Goal: Task Accomplishment & Management: Manage account settings

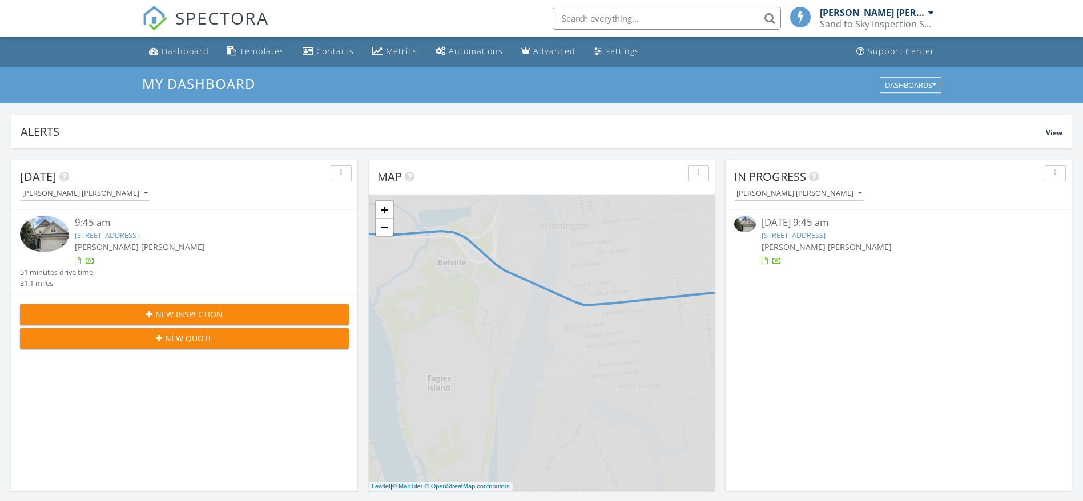
scroll to position [6, 6]
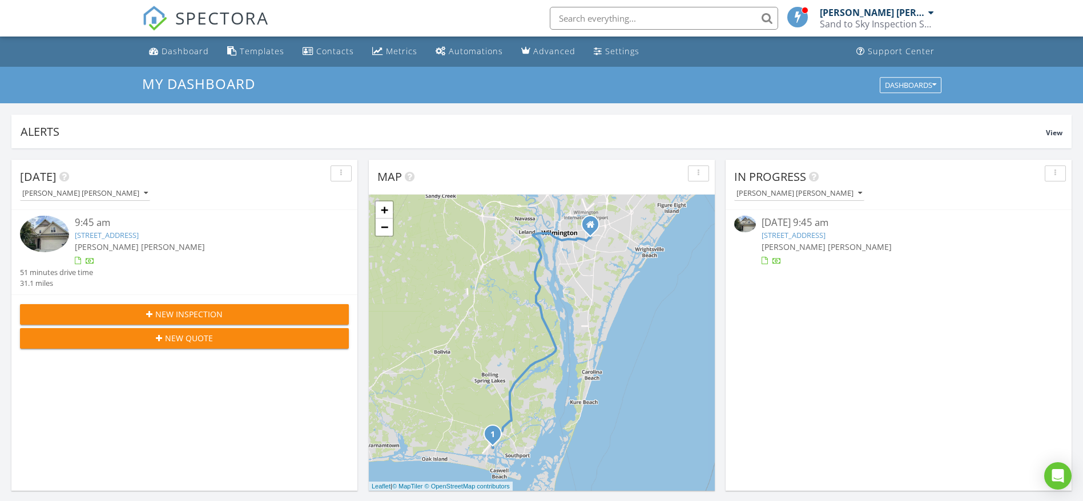
click at [139, 233] on link "4157 Cambridge Cove Rd, Southport, NC 28461" at bounding box center [107, 235] width 64 height 10
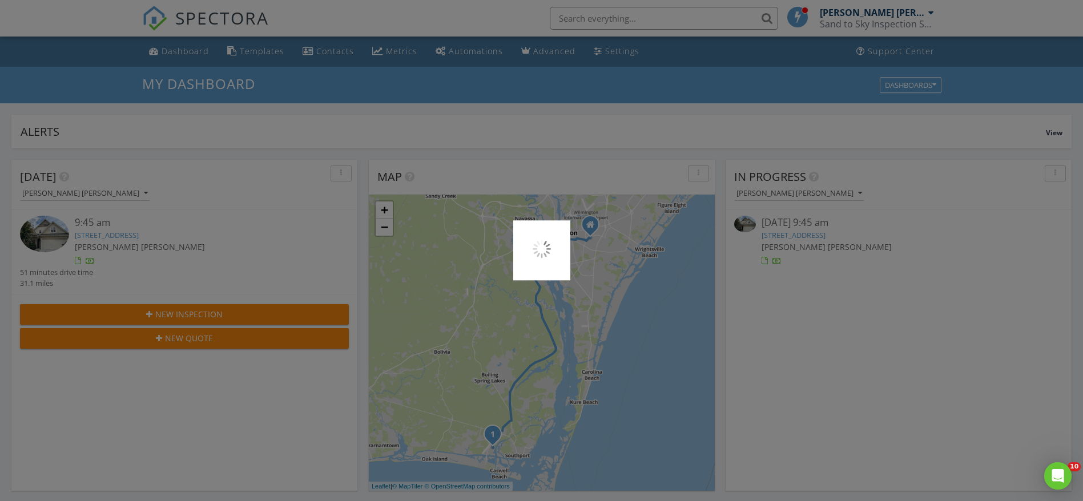
scroll to position [0, 0]
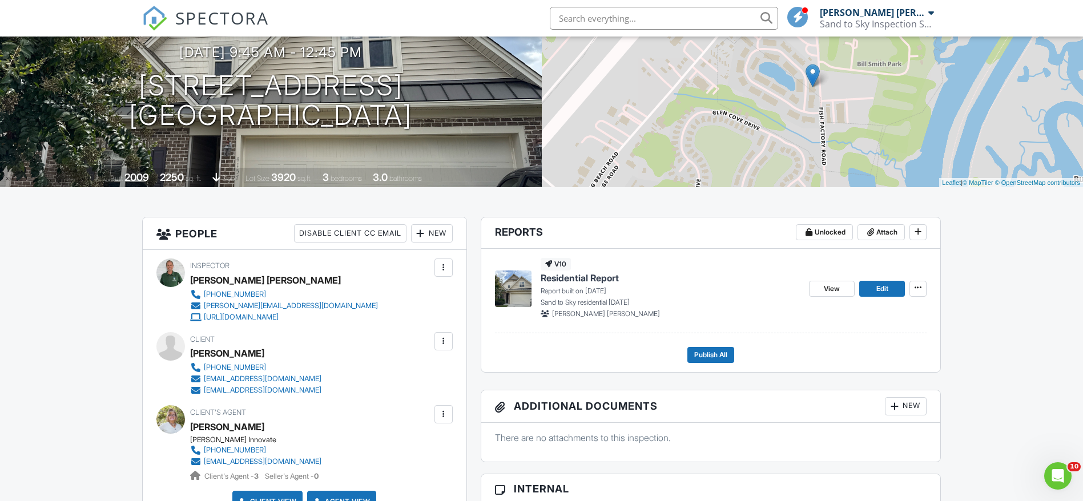
click at [838, 278] on div "View Edit" at bounding box center [868, 288] width 118 height 61
click at [825, 291] on span "View" at bounding box center [832, 288] width 16 height 11
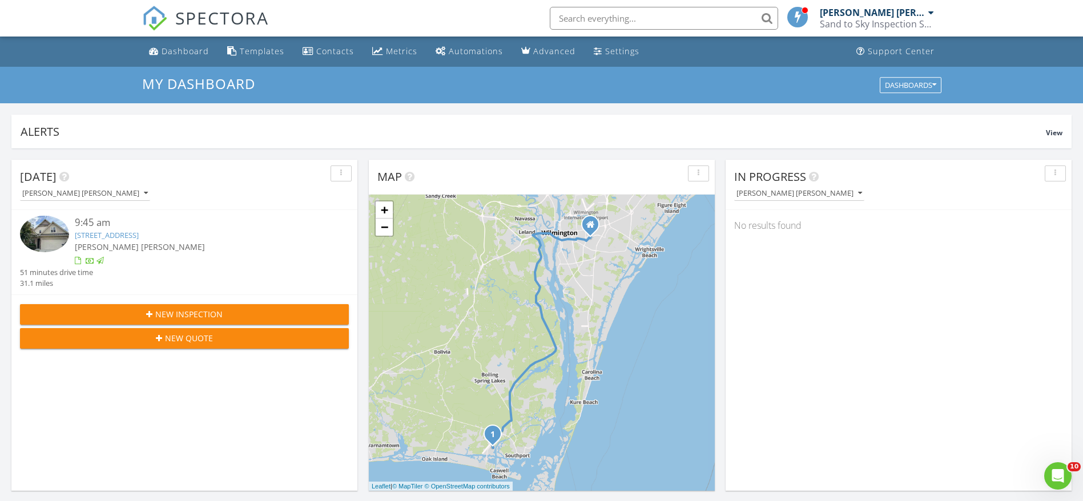
click at [139, 235] on link "4157 Cambridge Cove Rd, Southport, NC 28461" at bounding box center [107, 235] width 64 height 10
